Goal: Find specific page/section: Find specific page/section

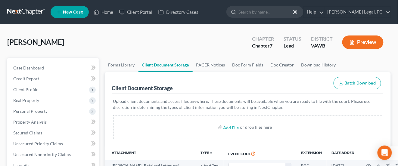
click at [32, 13] on link at bounding box center [26, 12] width 39 height 11
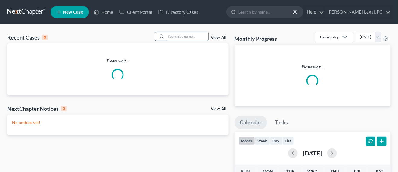
click at [195, 39] on input "search" at bounding box center [187, 36] width 42 height 9
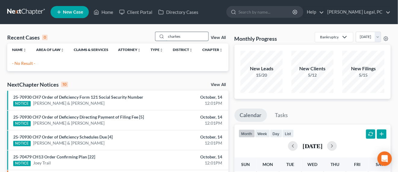
drag, startPoint x: 188, startPoint y: 39, endPoint x: 155, endPoint y: 36, distance: 32.3
click at [155, 36] on div "charkes" at bounding box center [182, 36] width 54 height 9
type input "[PERSON_NAME]"
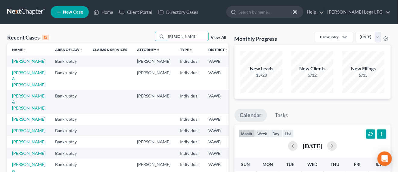
scroll to position [38, 0]
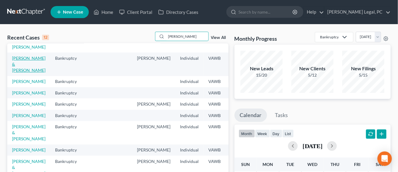
click at [20, 63] on link "[PERSON_NAME] & [PERSON_NAME]" at bounding box center [28, 63] width 33 height 17
